Goal: Task Accomplishment & Management: Use online tool/utility

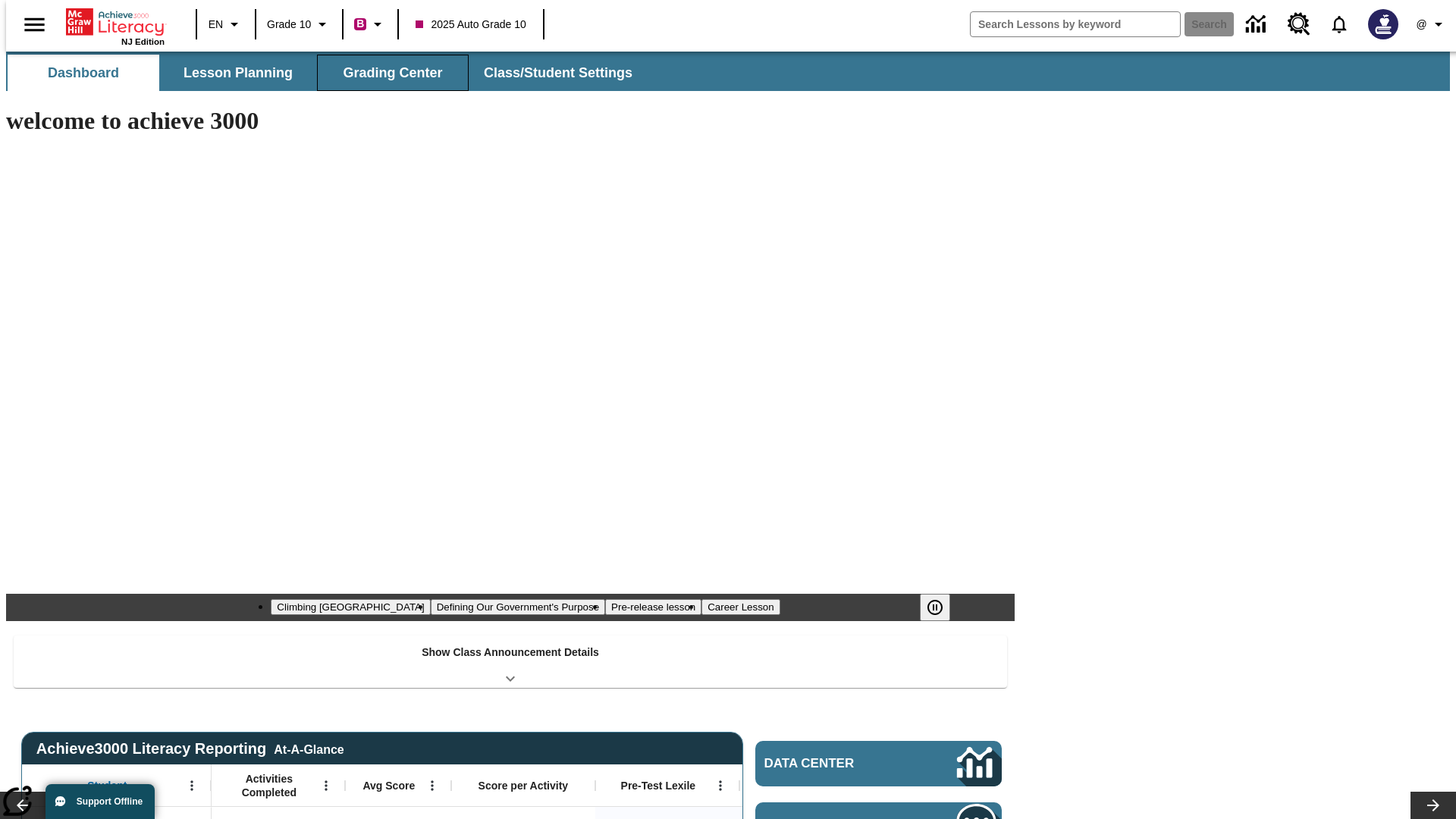
click at [386, 73] on button "Grading Center" at bounding box center [392, 73] width 151 height 36
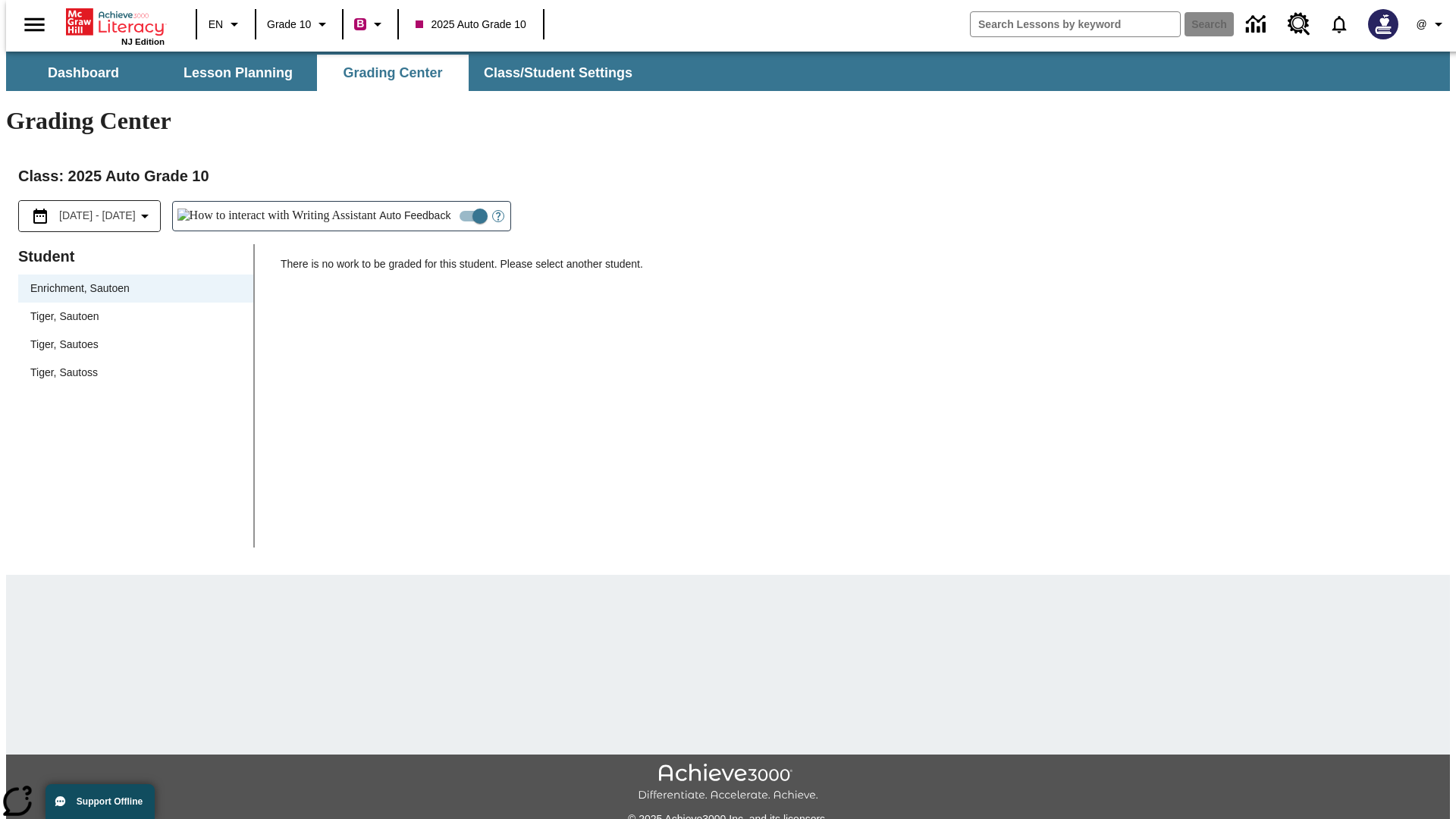
click at [131, 309] on span "Tiger, Sautoen" at bounding box center [136, 316] width 211 height 16
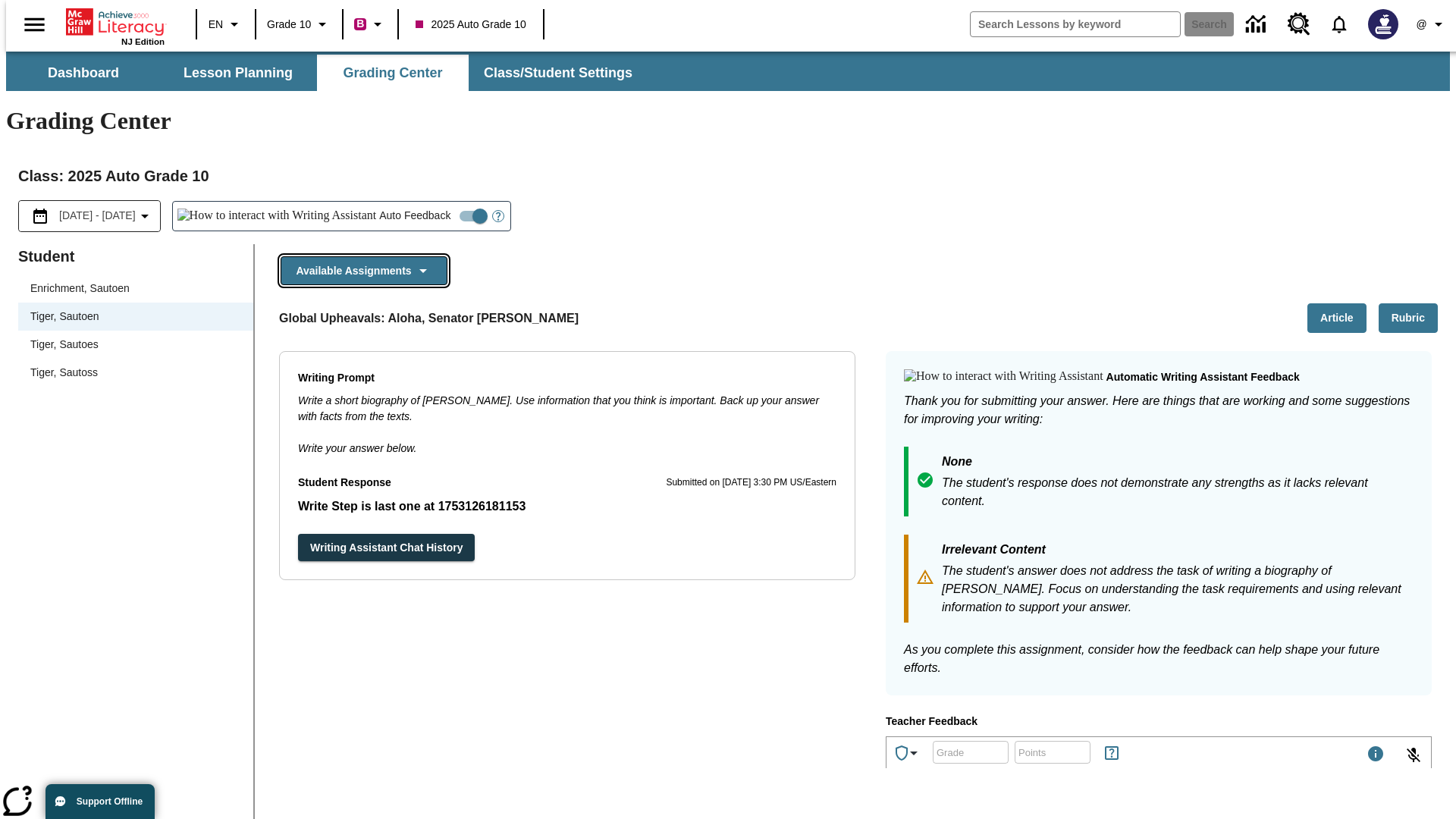
click at [359, 256] on button "Available Assignments" at bounding box center [364, 271] width 167 height 30
